Goal: Information Seeking & Learning: Learn about a topic

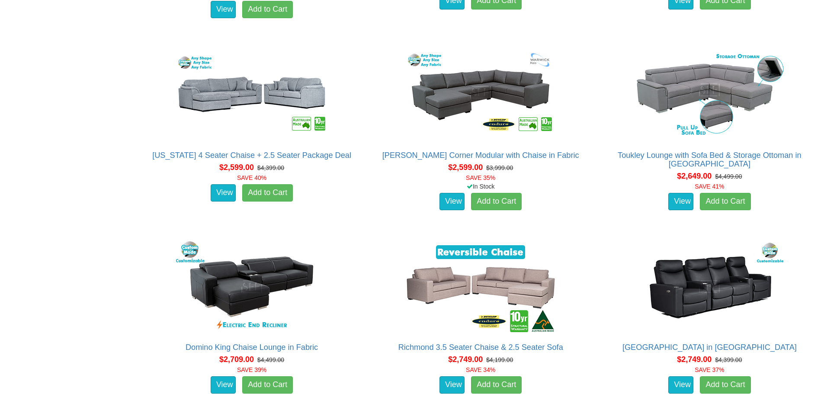
scroll to position [2205, 0]
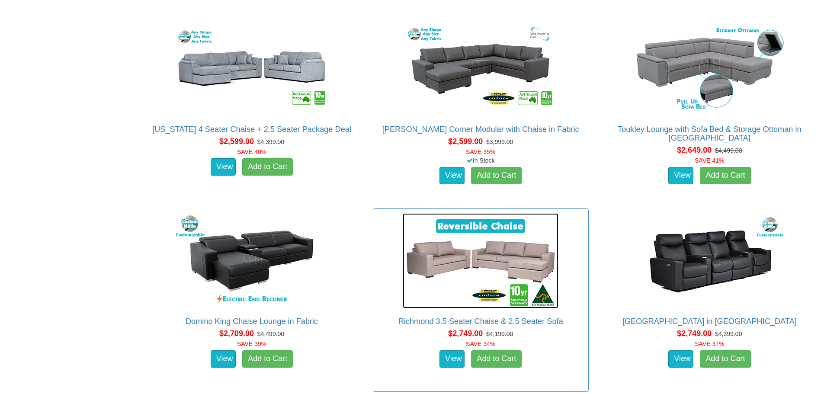
click at [495, 261] on img at bounding box center [480, 260] width 156 height 95
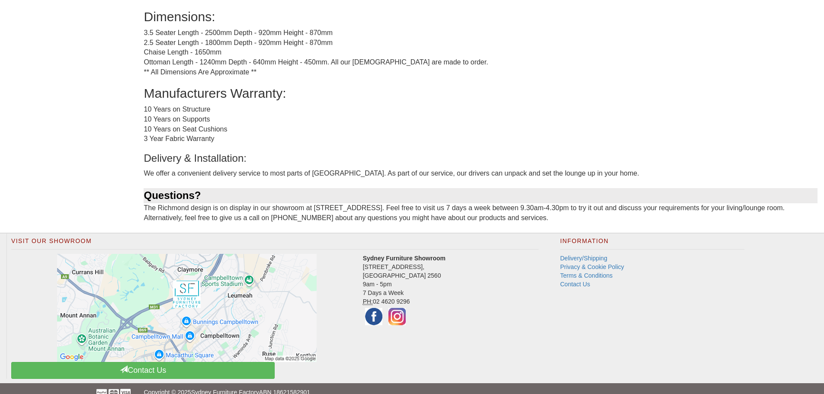
scroll to position [672, 0]
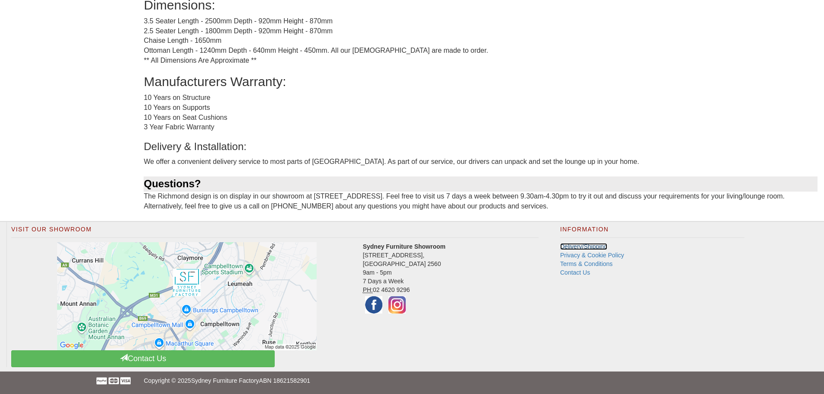
click at [570, 246] on link "Delivery/Shipping" at bounding box center [583, 246] width 47 height 7
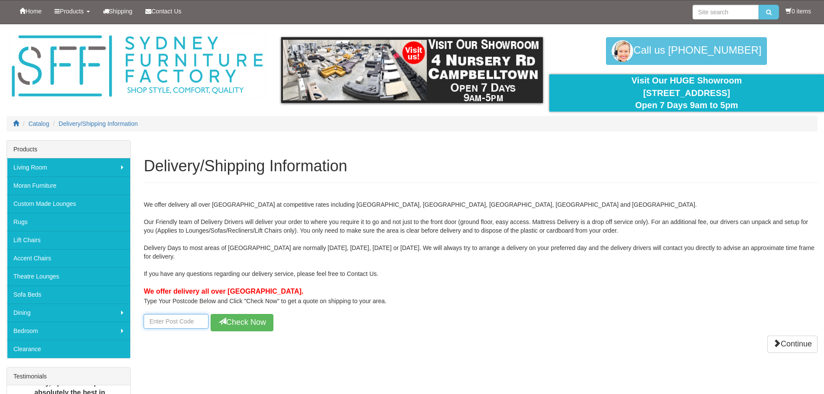
click at [188, 323] on input "number" at bounding box center [176, 321] width 65 height 15
type input "2087"
click at [246, 323] on button "Check Now" at bounding box center [242, 322] width 63 height 17
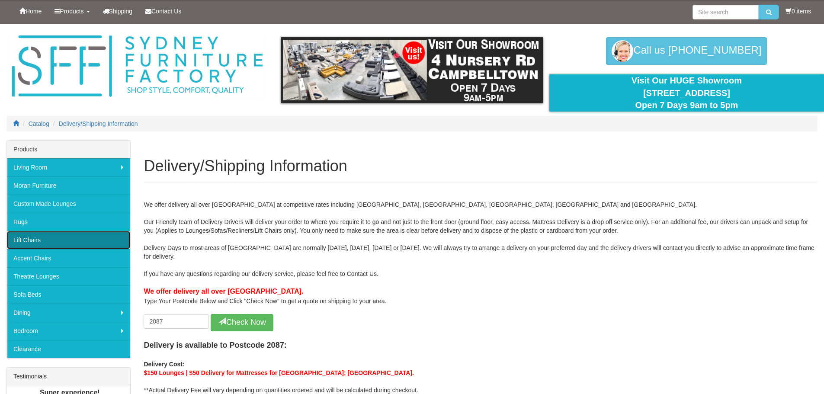
click at [36, 240] on link "Lift Chairs" at bounding box center [68, 240] width 123 height 18
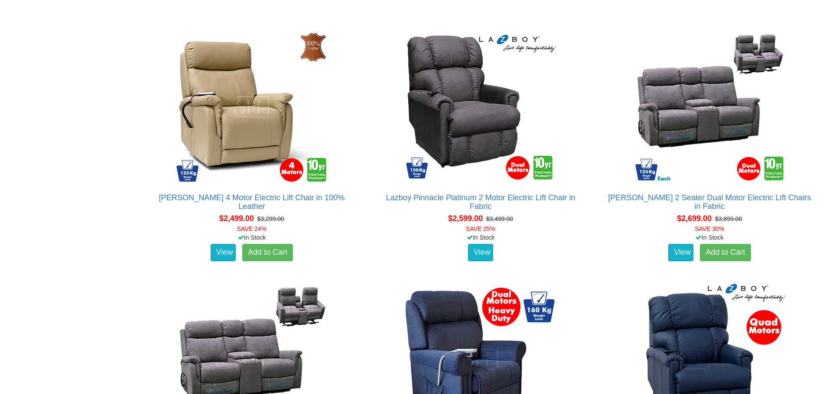
scroll to position [1816, 0]
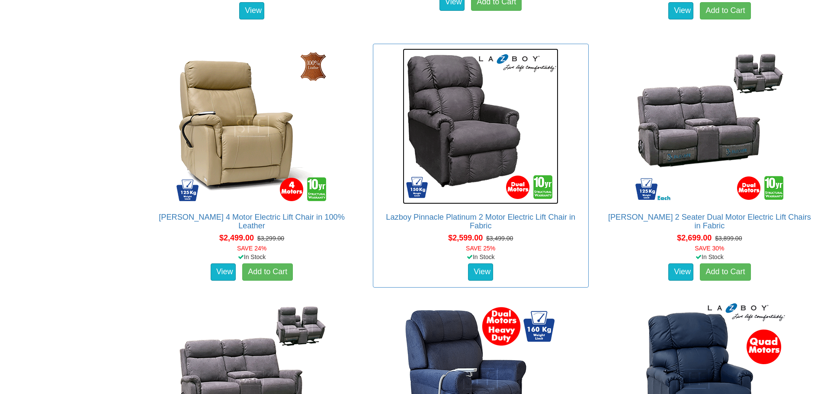
click at [464, 124] on img at bounding box center [480, 126] width 156 height 156
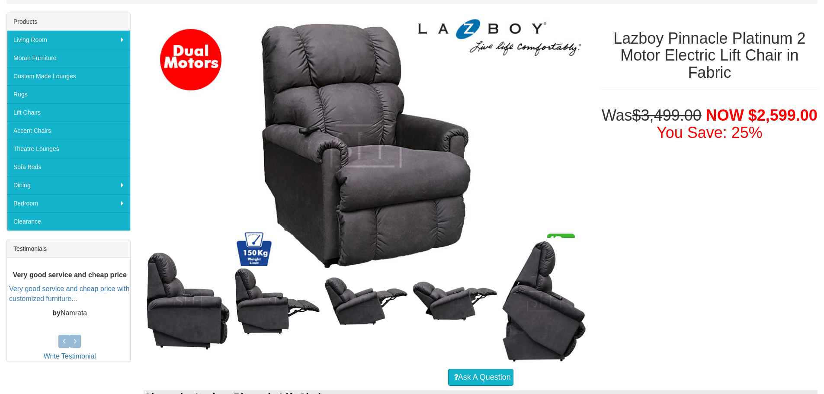
scroll to position [130, 0]
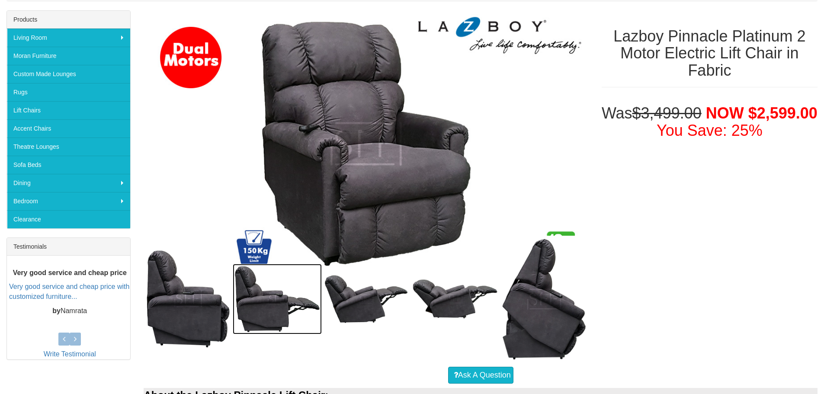
click at [257, 309] on img at bounding box center [277, 299] width 89 height 70
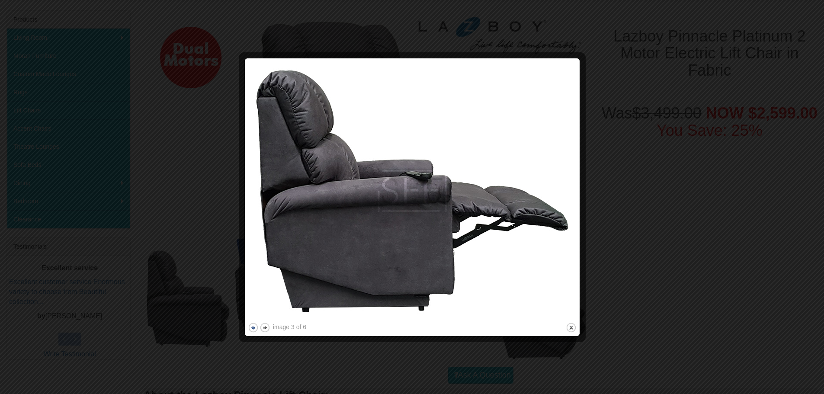
click at [252, 327] on button "previous" at bounding box center [253, 327] width 11 height 11
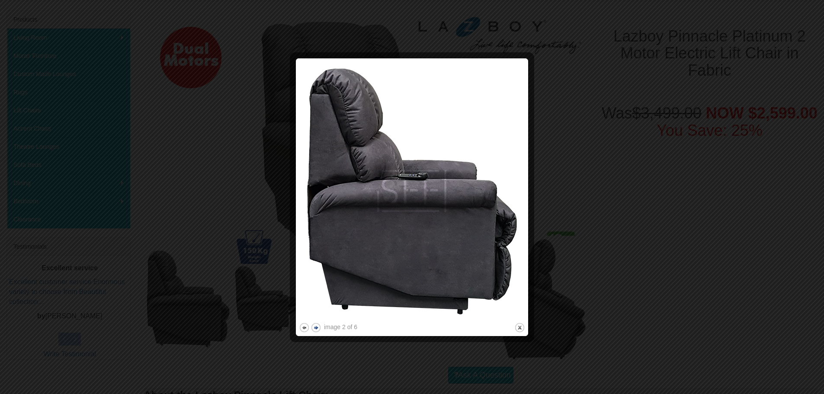
click at [314, 326] on button "next" at bounding box center [315, 327] width 11 height 11
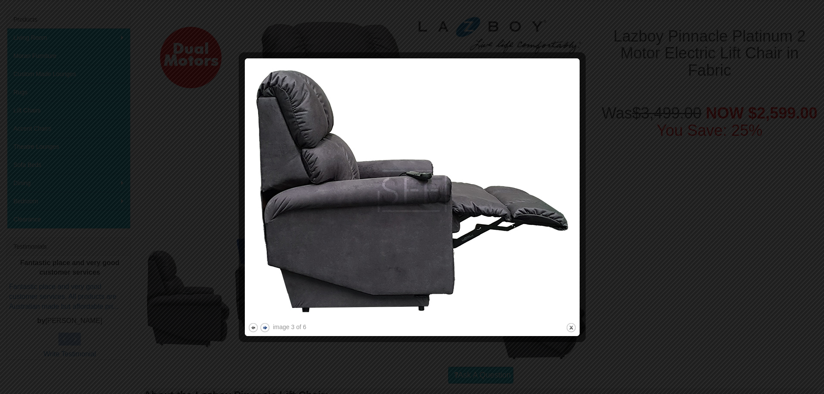
click at [265, 328] on button "next" at bounding box center [264, 327] width 11 height 11
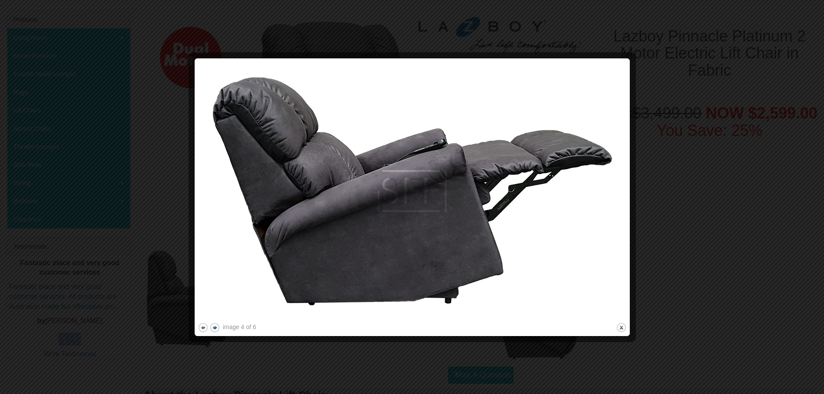
click at [214, 326] on button "next" at bounding box center [214, 327] width 11 height 11
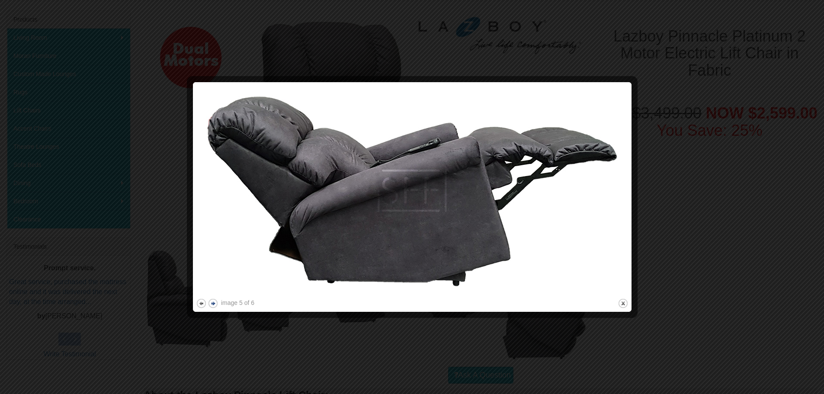
click at [213, 302] on button "next" at bounding box center [213, 303] width 11 height 11
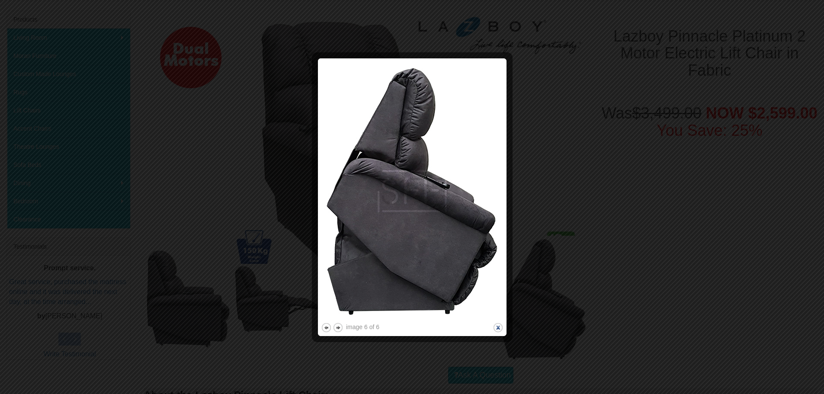
click at [498, 327] on button "close" at bounding box center [497, 327] width 11 height 11
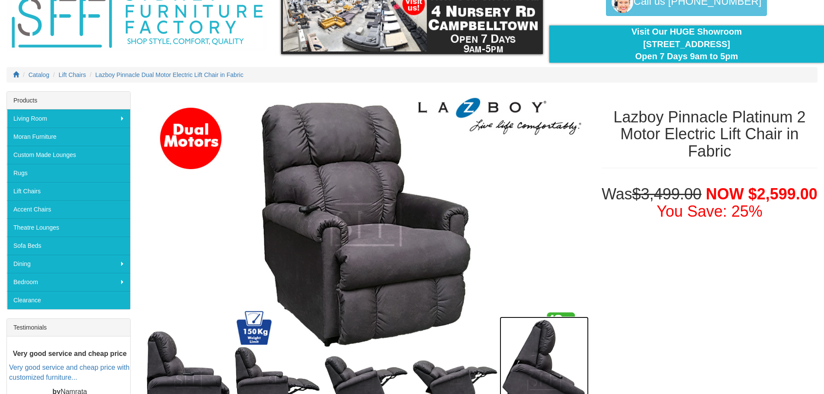
scroll to position [43, 0]
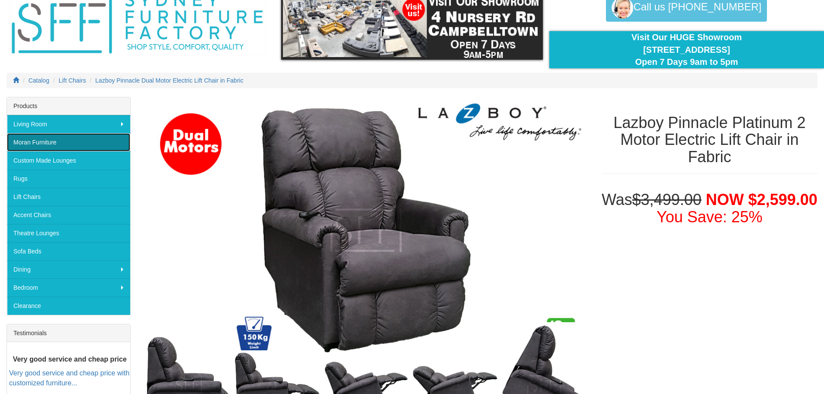
click at [53, 141] on link "Moran Furniture" at bounding box center [68, 142] width 123 height 18
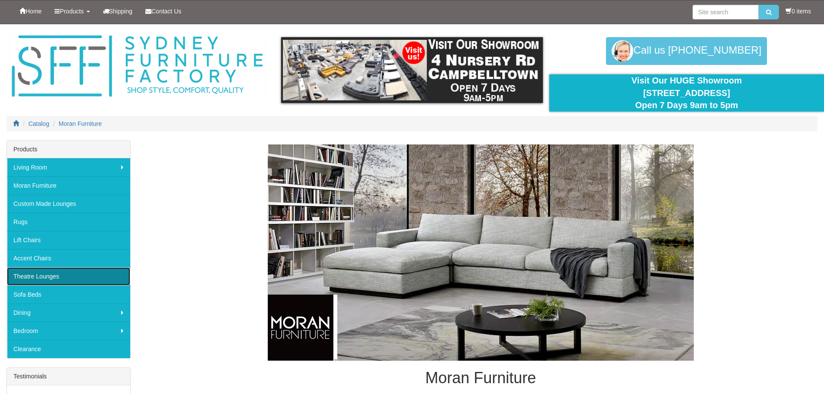
click at [46, 274] on link "Theatre Lounges" at bounding box center [68, 276] width 123 height 18
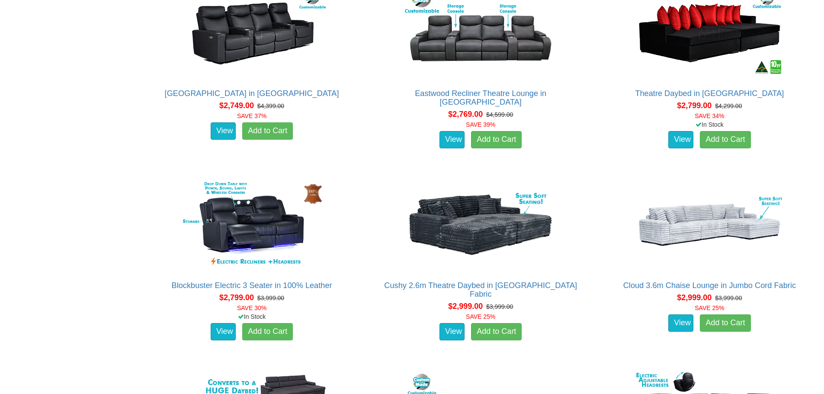
scroll to position [1211, 0]
